Goal: Task Accomplishment & Management: Manage account settings

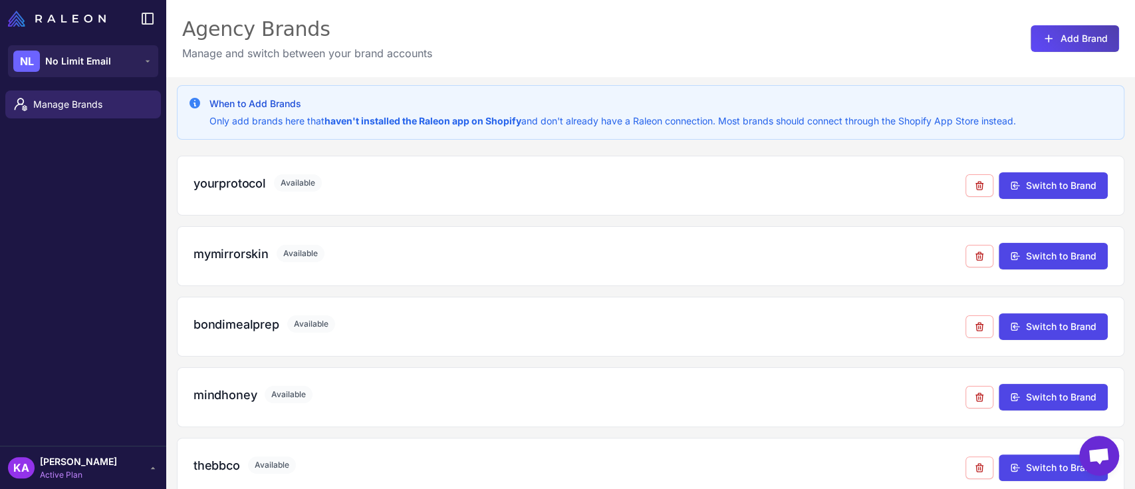
scroll to position [865, 0]
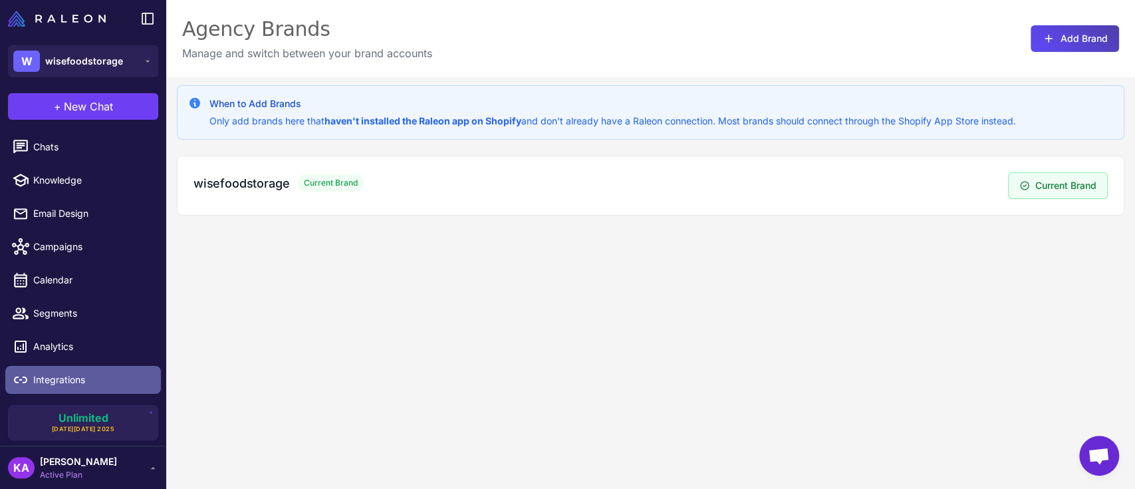
click at [64, 378] on span "Integrations" at bounding box center [91, 379] width 117 height 15
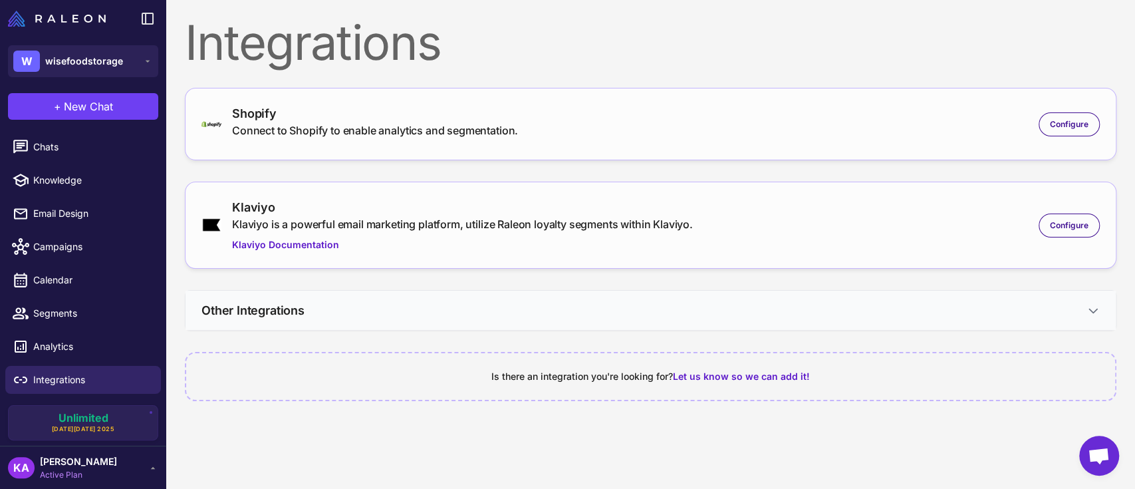
click at [1080, 308] on button "Other Integrations" at bounding box center [651, 310] width 930 height 39
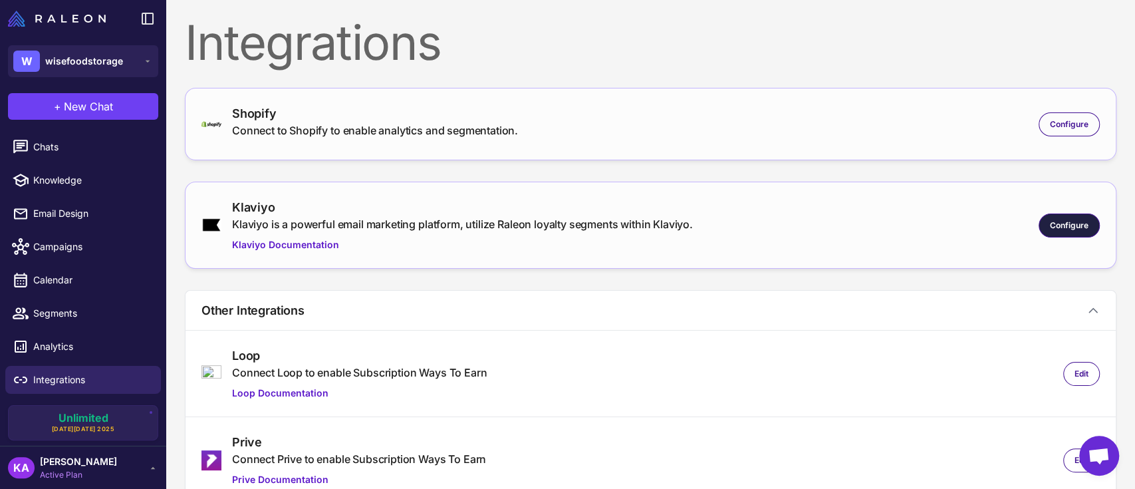
click at [1053, 217] on div "Configure" at bounding box center [1069, 225] width 61 height 24
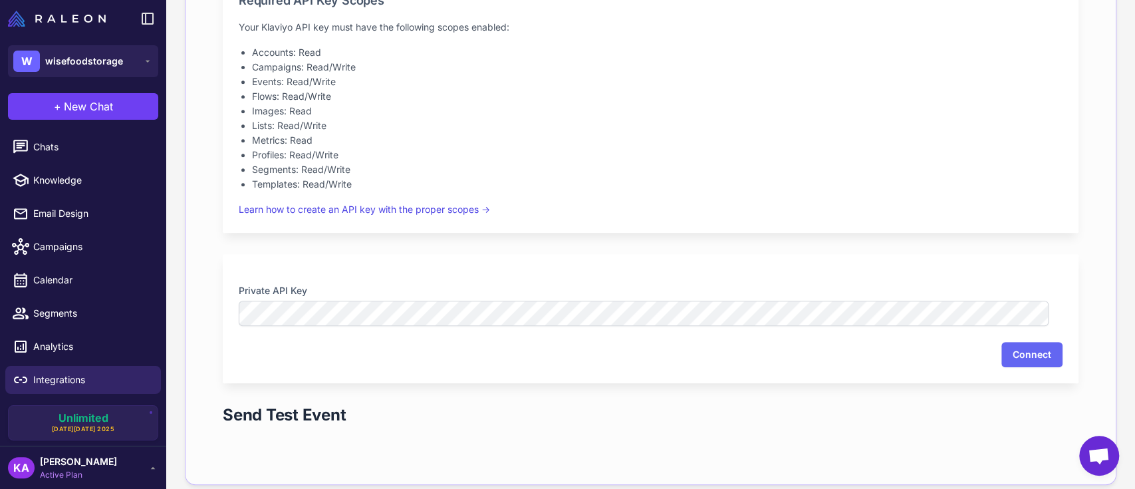
scroll to position [354, 0]
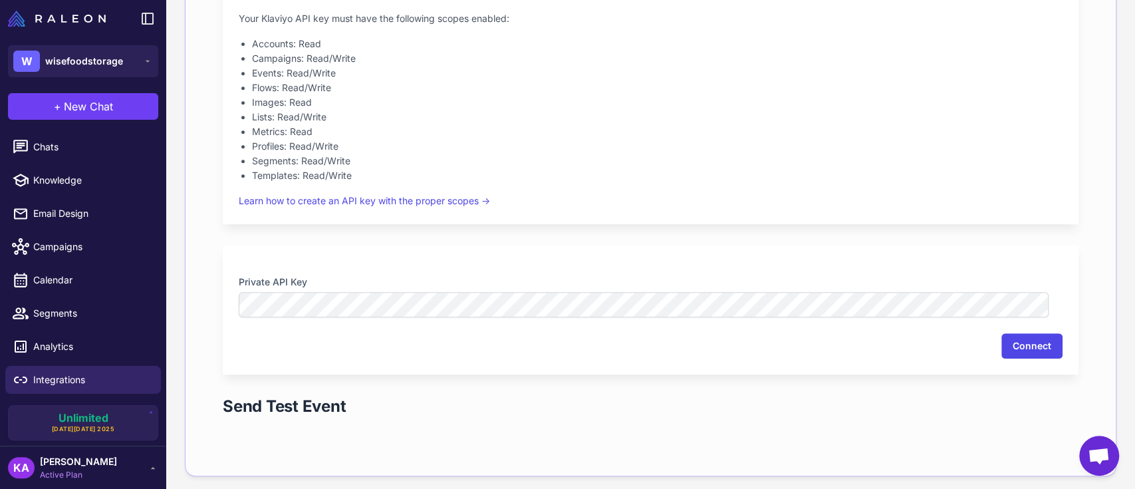
click at [1006, 344] on button "Connect" at bounding box center [1031, 345] width 61 height 25
click at [0, 0] on nordpass-portal at bounding box center [0, 0] width 0 height 0
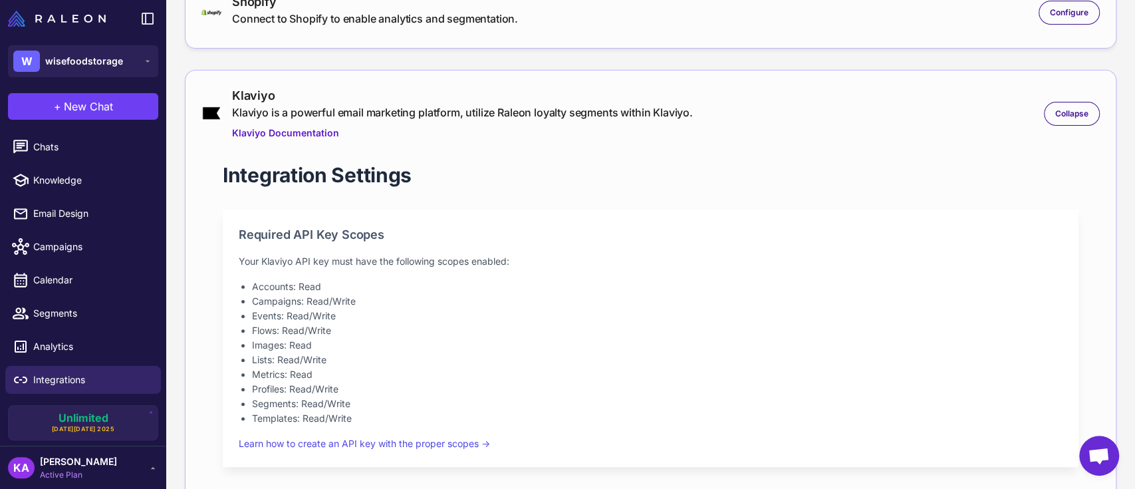
scroll to position [0, 0]
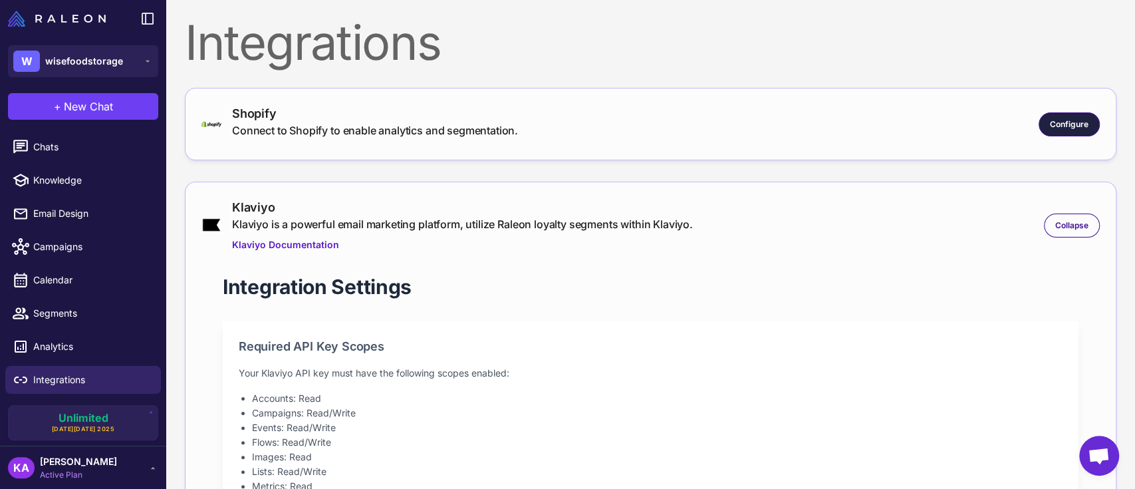
click at [1050, 118] on span "Configure" at bounding box center [1069, 124] width 39 height 12
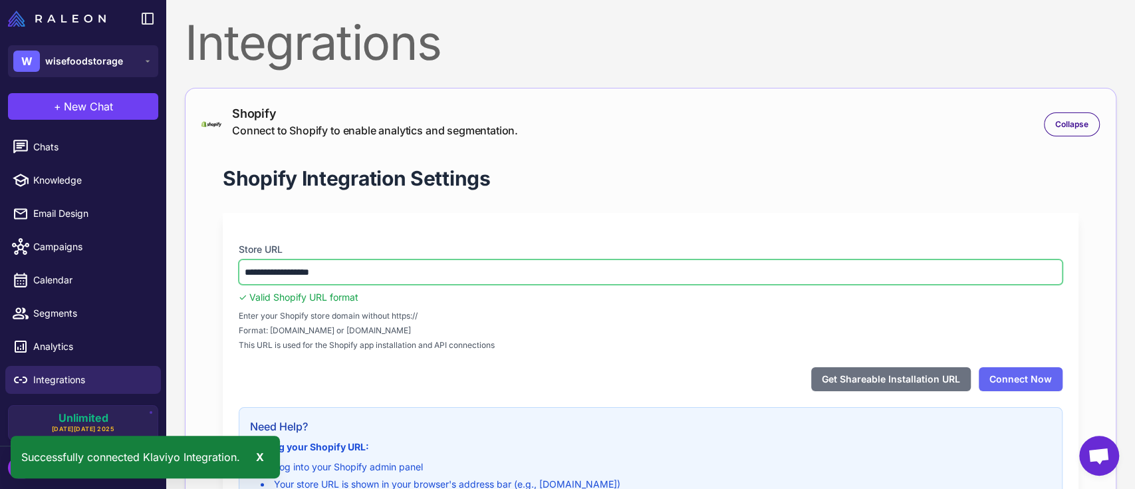
drag, startPoint x: 354, startPoint y: 272, endPoint x: 210, endPoint y: 264, distance: 143.8
click at [210, 264] on div "**********" at bounding box center [650, 399] width 898 height 511
paste input "**********"
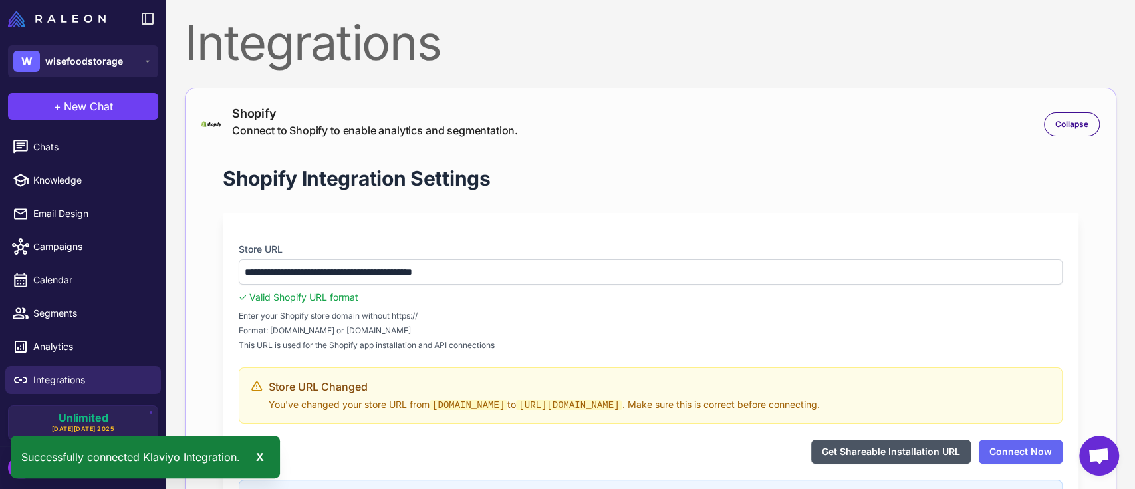
type input "**********"
click at [857, 446] on button "Get Shareable Installation URL" at bounding box center [891, 452] width 160 height 24
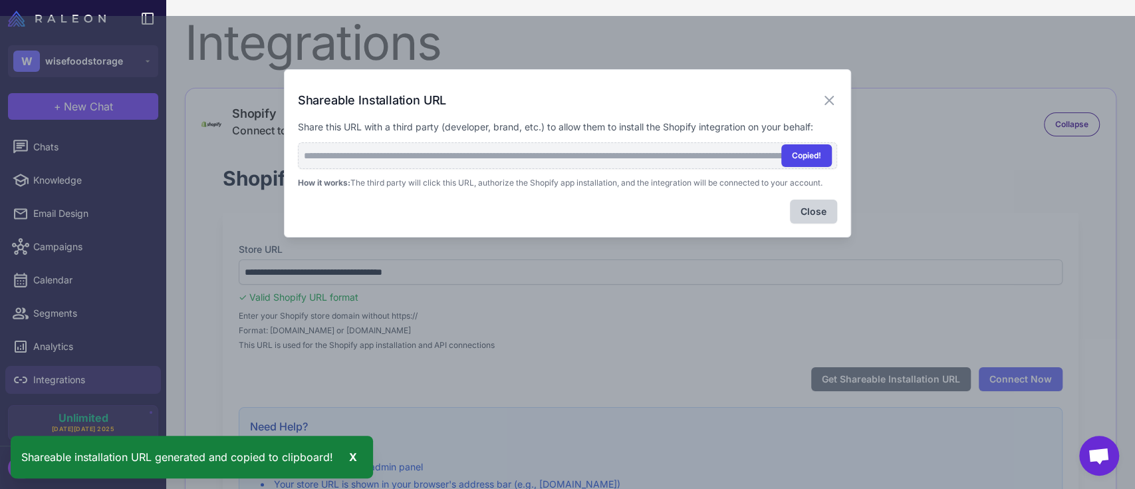
click at [809, 154] on button "Copied!" at bounding box center [806, 155] width 51 height 23
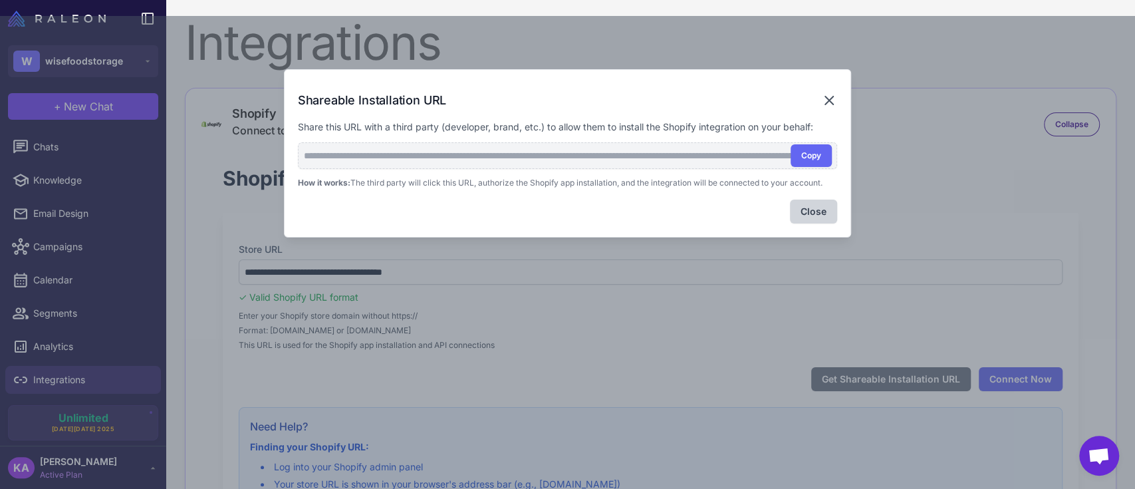
click at [832, 103] on icon at bounding box center [829, 100] width 8 height 8
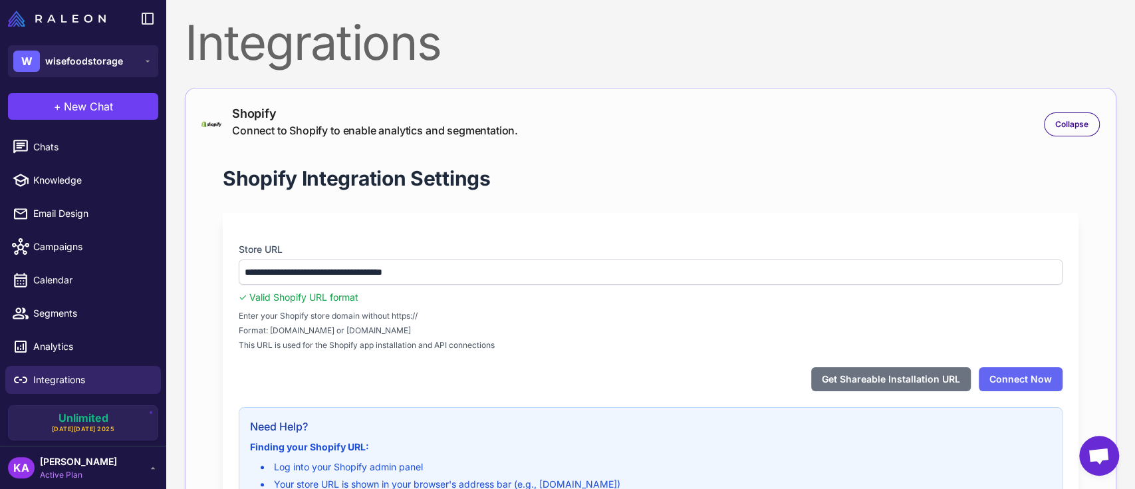
scroll to position [88, 0]
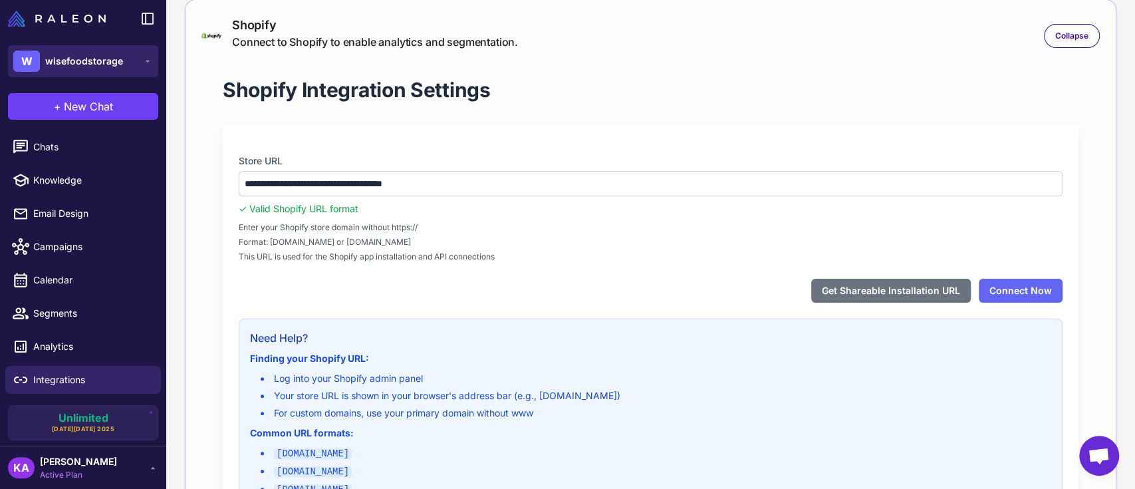
click at [92, 56] on span "wisefoodstorage" at bounding box center [84, 61] width 78 height 15
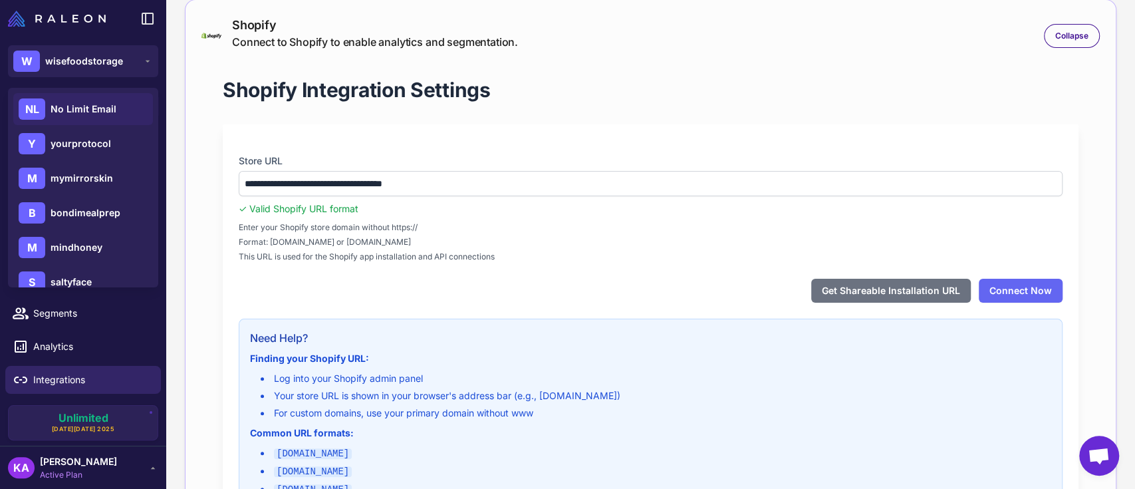
click at [72, 107] on span "No Limit Email" at bounding box center [84, 109] width 66 height 15
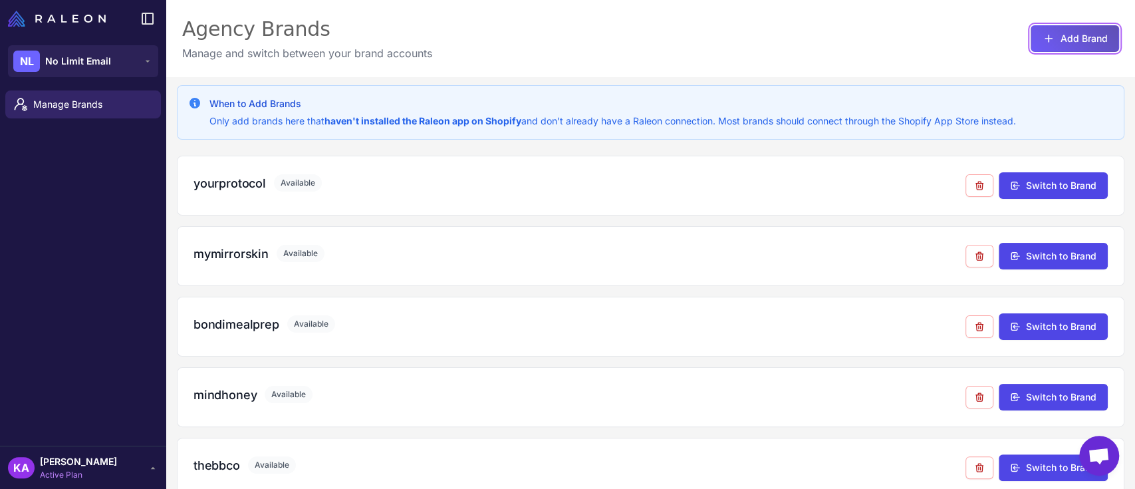
click at [1067, 35] on button "Add Brand" at bounding box center [1075, 38] width 88 height 27
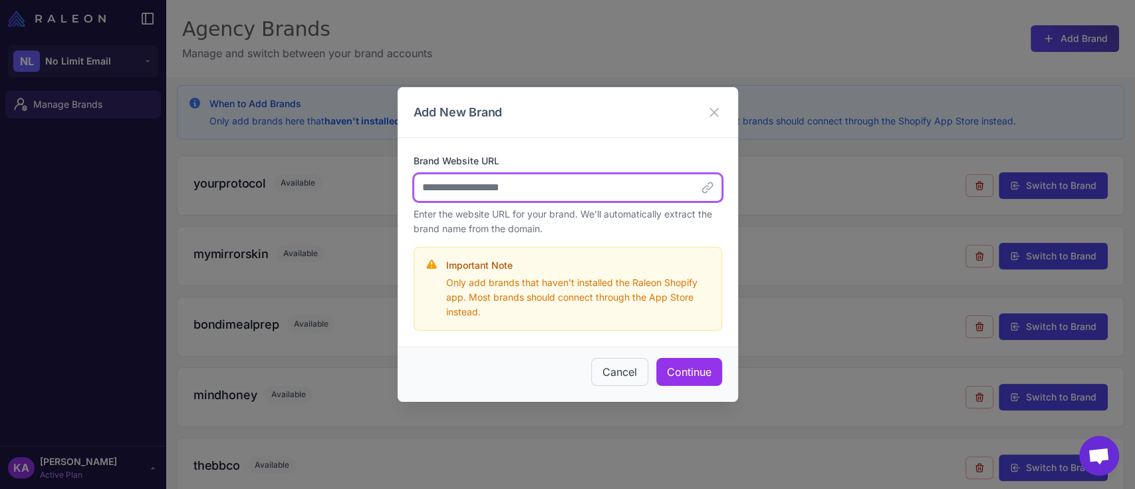
click at [511, 196] on input "Brand Website URL" at bounding box center [568, 188] width 309 height 28
paste input "**********"
type input "**********"
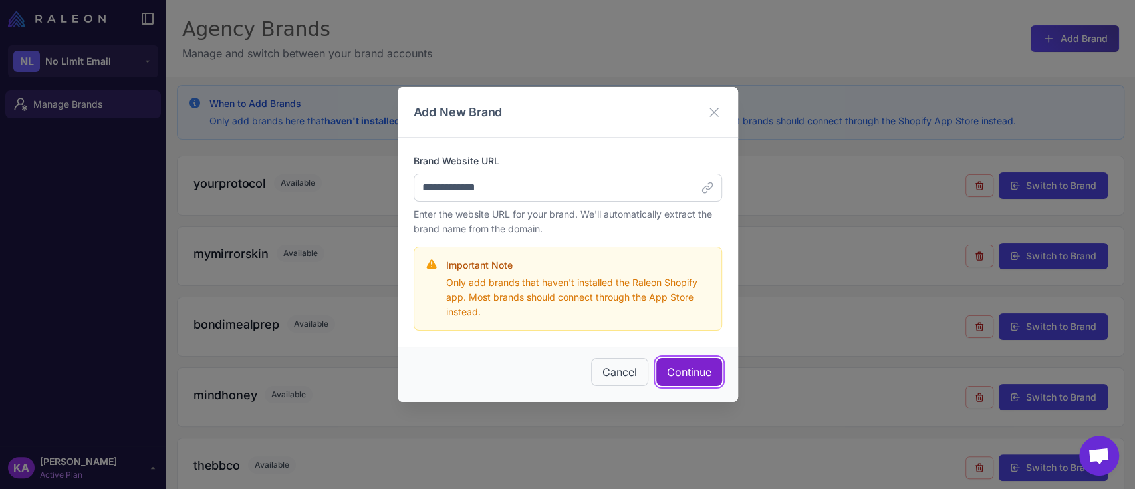
click at [677, 369] on button "Continue" at bounding box center [689, 372] width 66 height 28
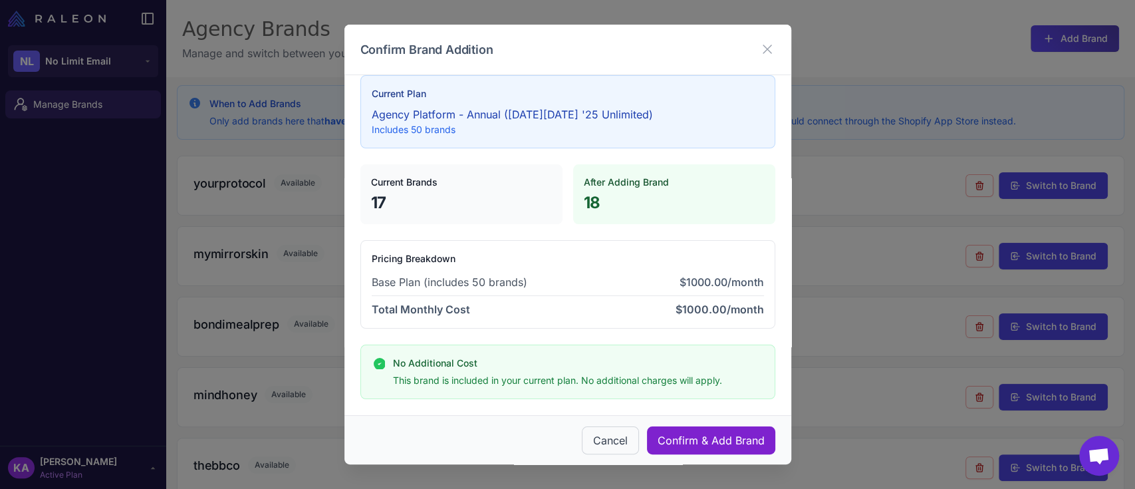
scroll to position [21, 0]
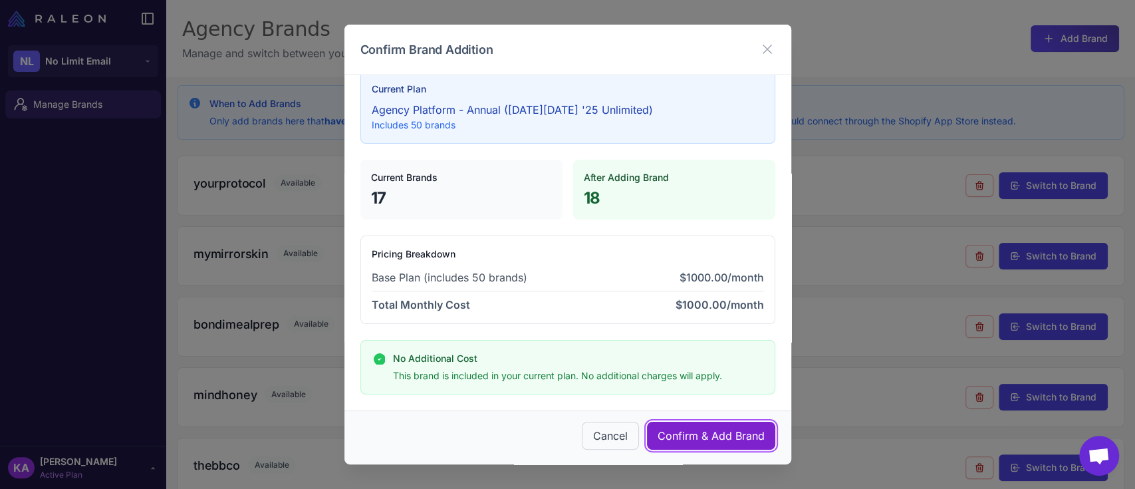
click at [695, 432] on button "Confirm & Add Brand" at bounding box center [711, 436] width 128 height 28
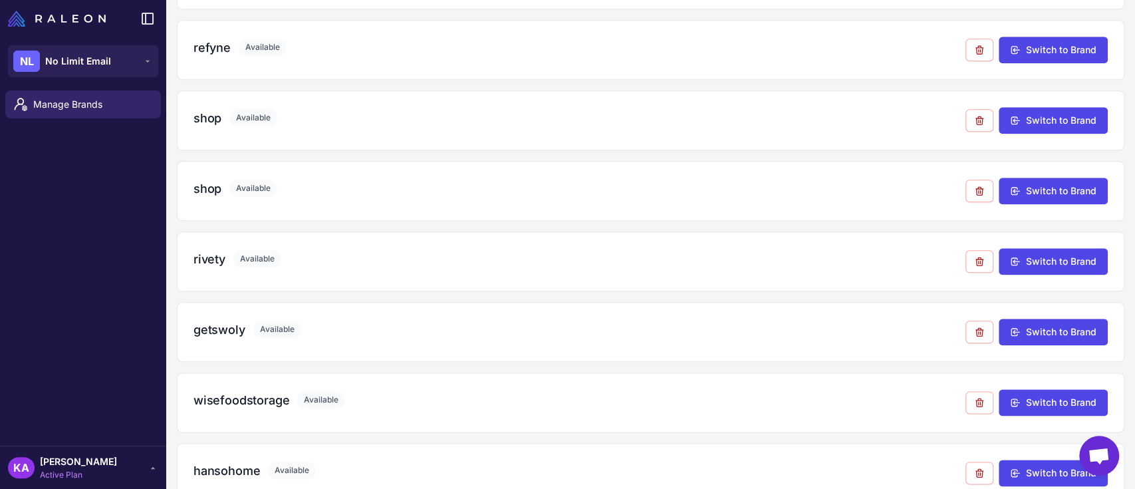
scroll to position [936, 0]
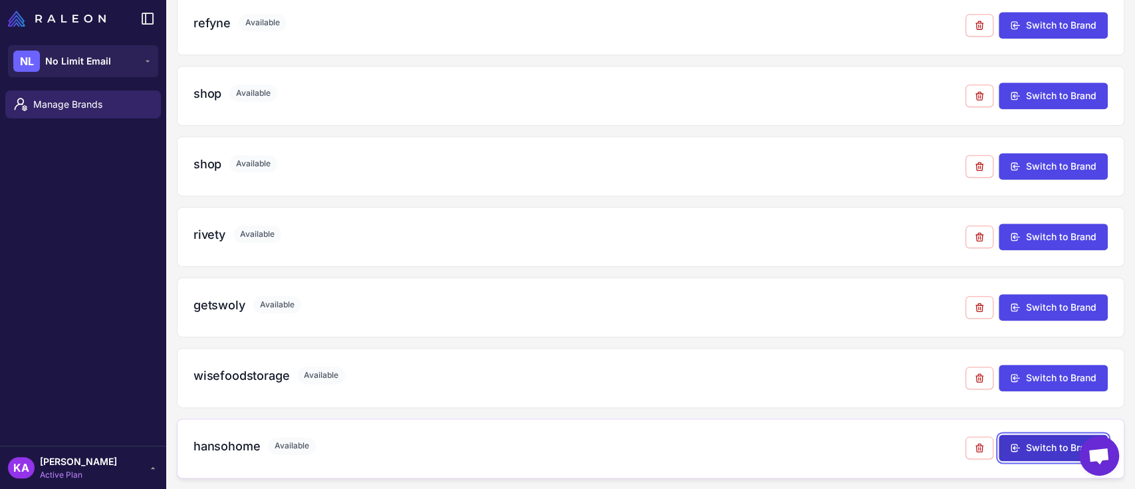
click at [1045, 443] on button "Switch to Brand" at bounding box center [1053, 447] width 109 height 27
